Goal: Task Accomplishment & Management: Use online tool/utility

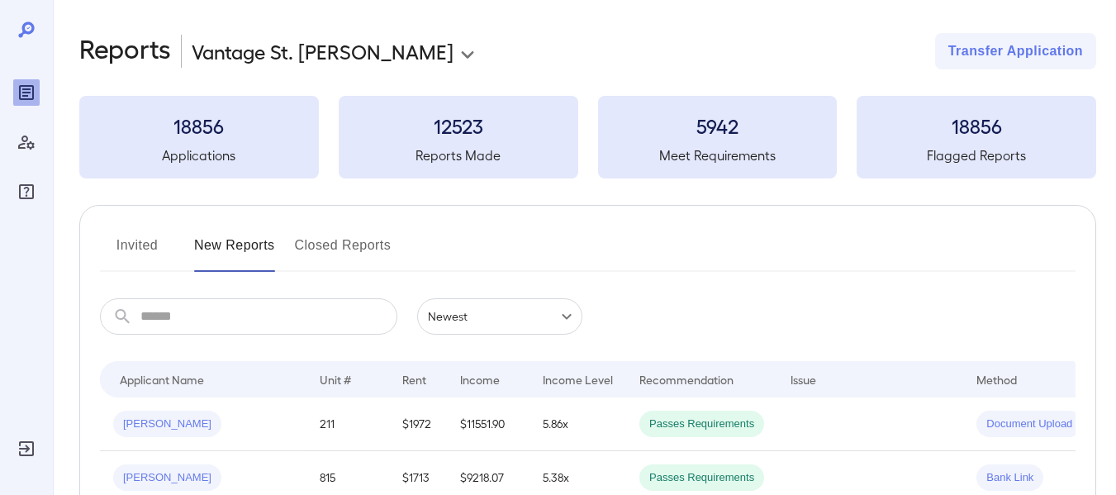
click at [131, 245] on button "Invited" at bounding box center [137, 252] width 74 height 40
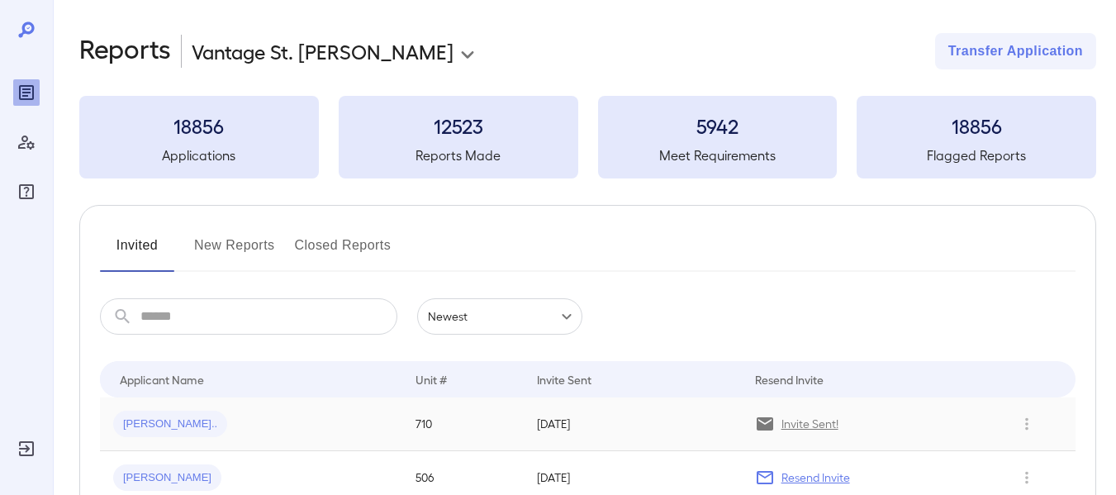
click at [147, 421] on span "[PERSON_NAME].." at bounding box center [170, 424] width 114 height 16
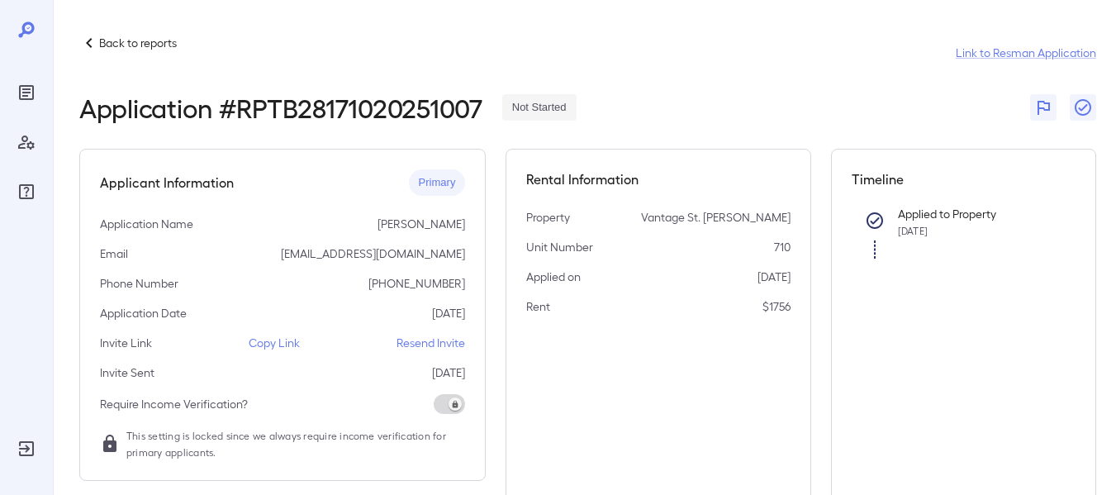
click at [269, 342] on p "Copy Link" at bounding box center [274, 343] width 51 height 17
click at [288, 345] on p "Copy Link" at bounding box center [274, 343] width 51 height 17
